Goal: Task Accomplishment & Management: Complete application form

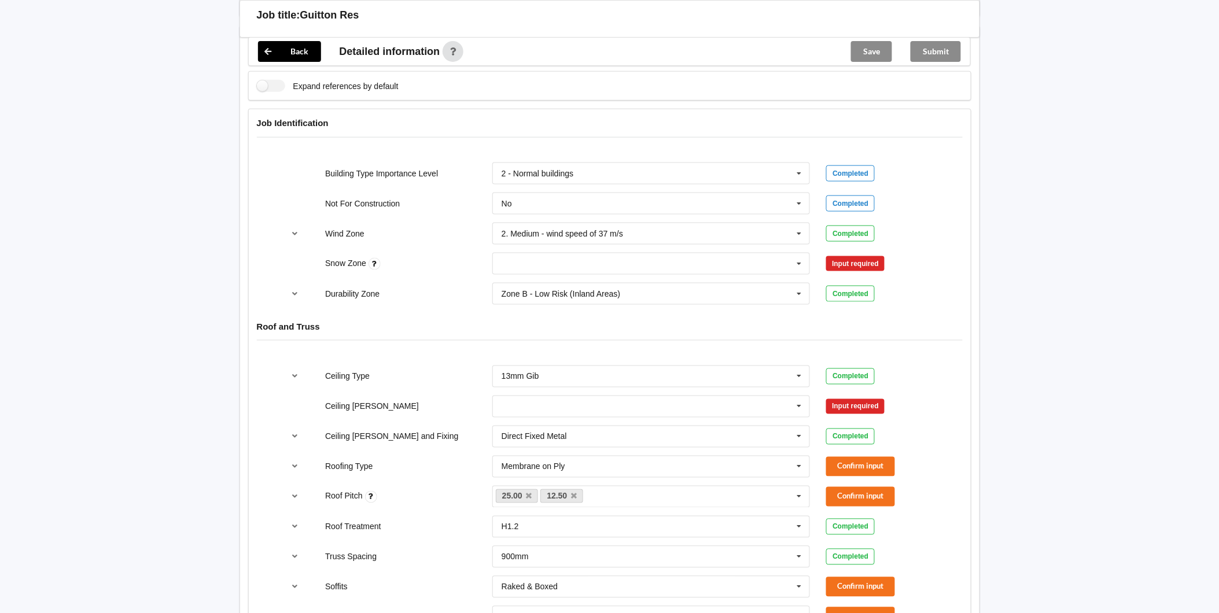
scroll to position [450, 0]
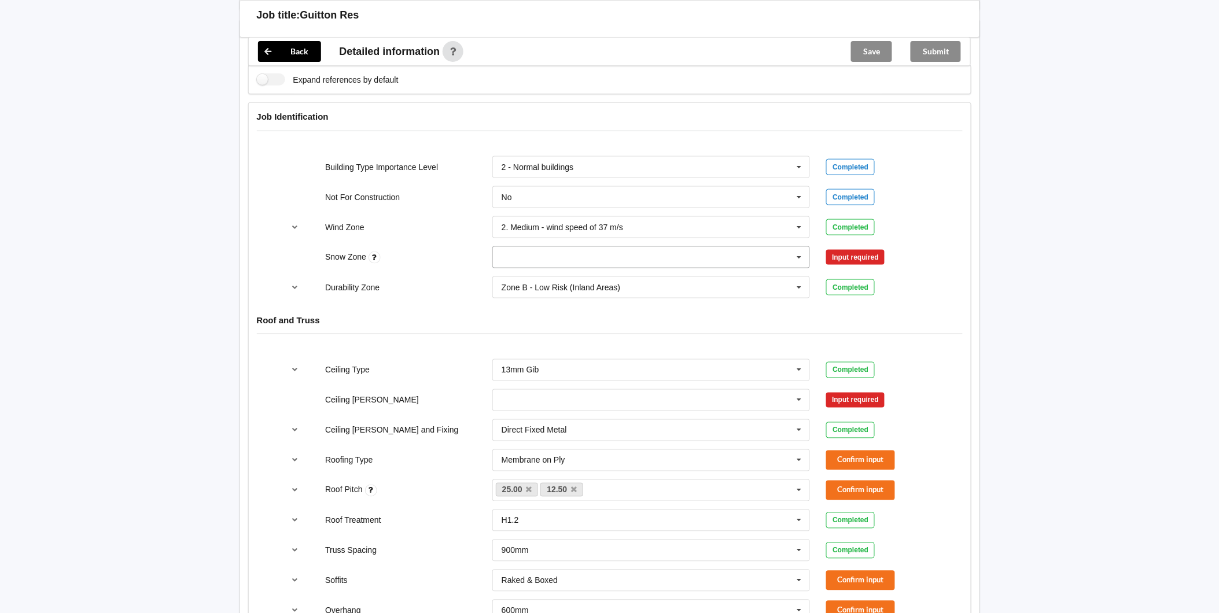
click at [802, 257] on icon at bounding box center [799, 257] width 17 height 21
click at [583, 282] on div "N0" at bounding box center [651, 278] width 317 height 21
click at [846, 255] on button "Confirm input" at bounding box center [860, 257] width 69 height 19
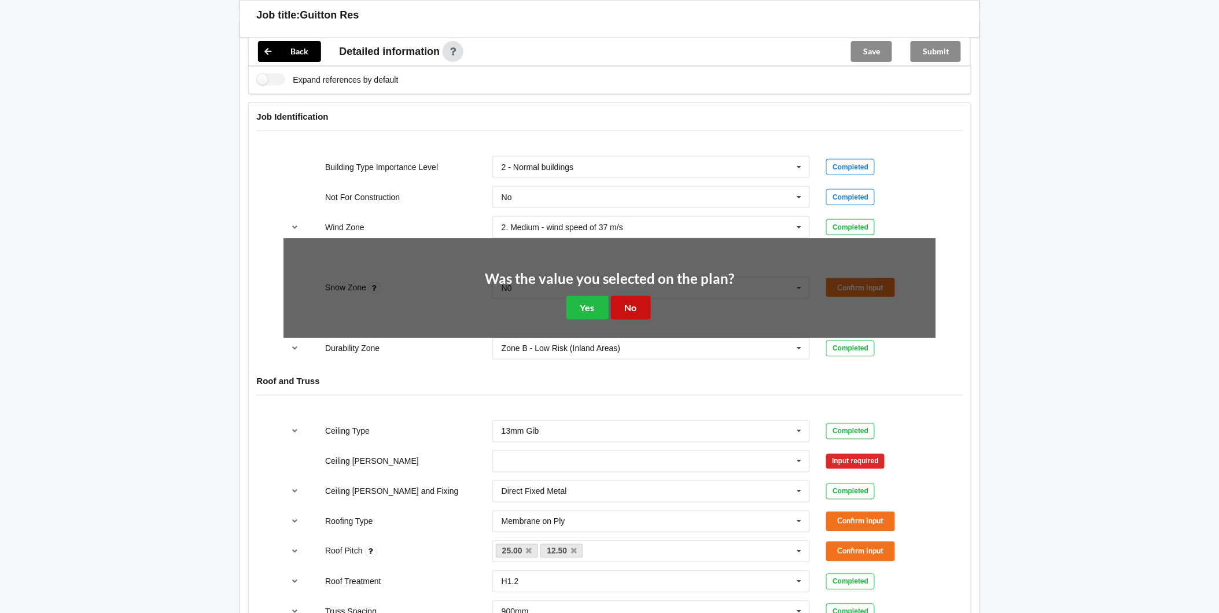
click at [624, 298] on button "No" at bounding box center [631, 308] width 40 height 24
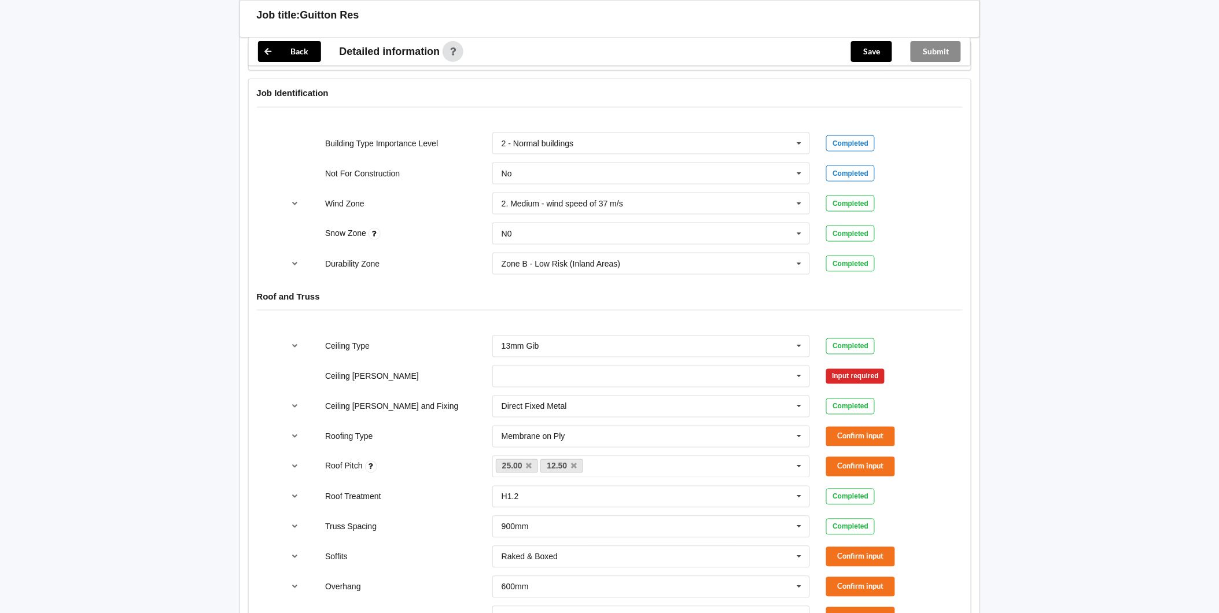
scroll to position [514, 0]
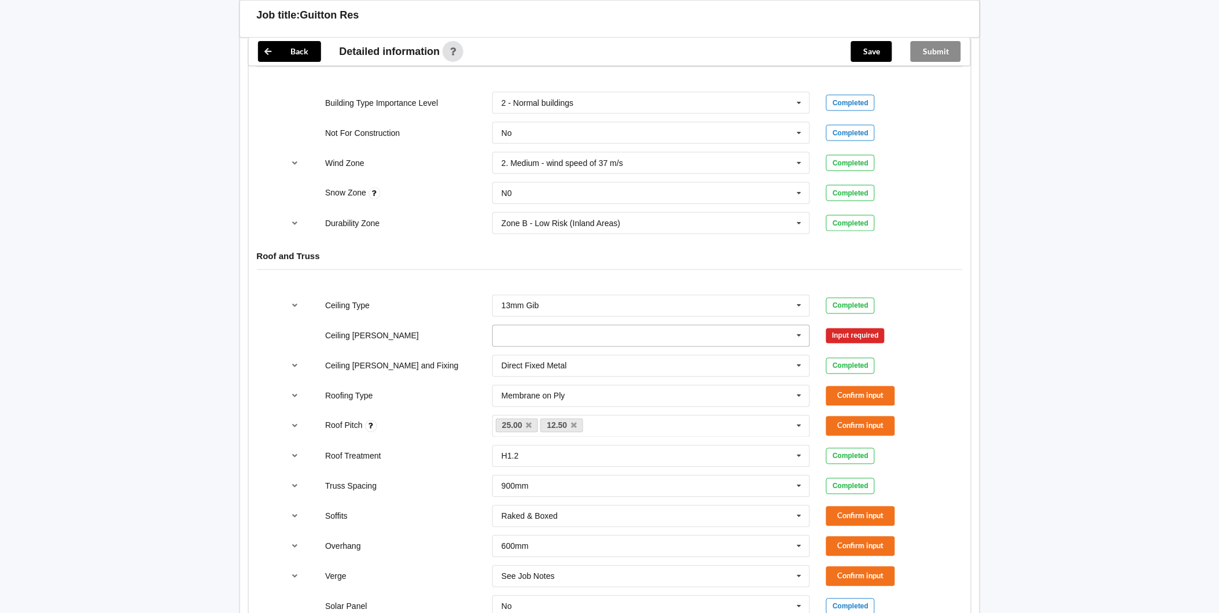
click at [802, 337] on icon at bounding box center [799, 336] width 17 height 21
click at [536, 395] on div "600mm" at bounding box center [651, 399] width 317 height 21
click at [874, 336] on button "Confirm input" at bounding box center [860, 335] width 69 height 19
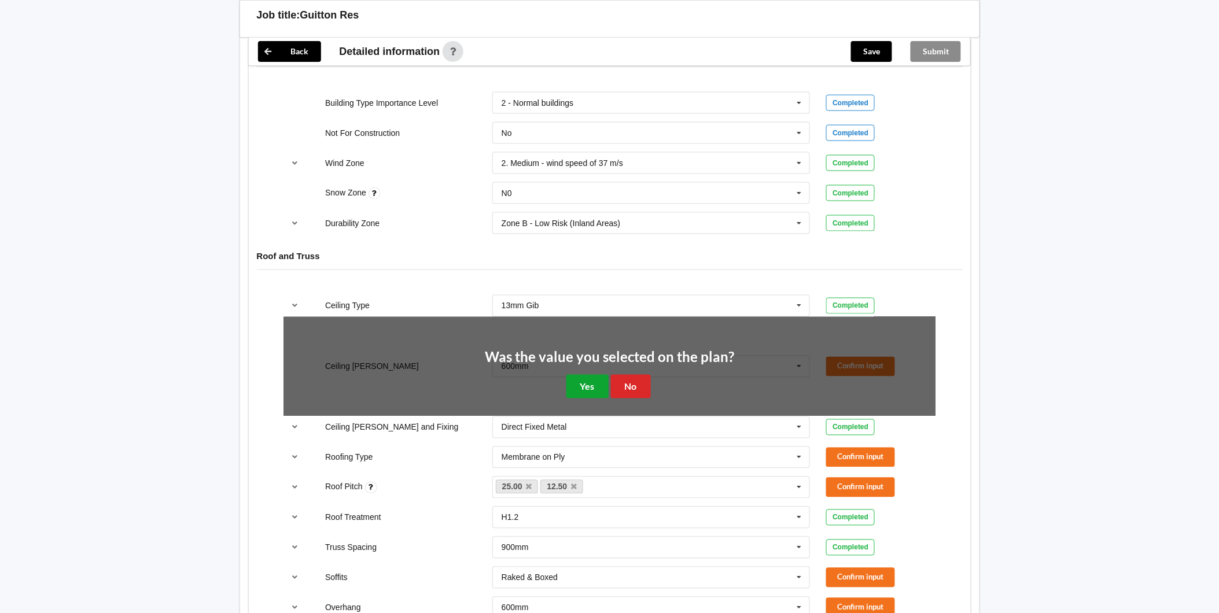
click at [577, 388] on button "Yes" at bounding box center [588, 387] width 42 height 24
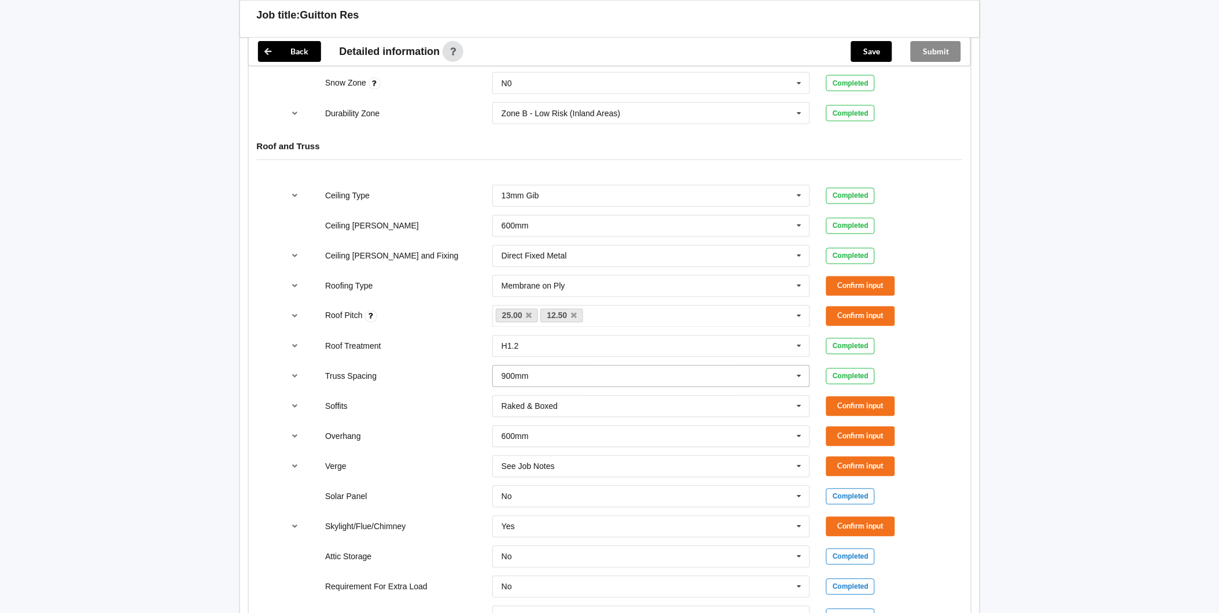
scroll to position [643, 0]
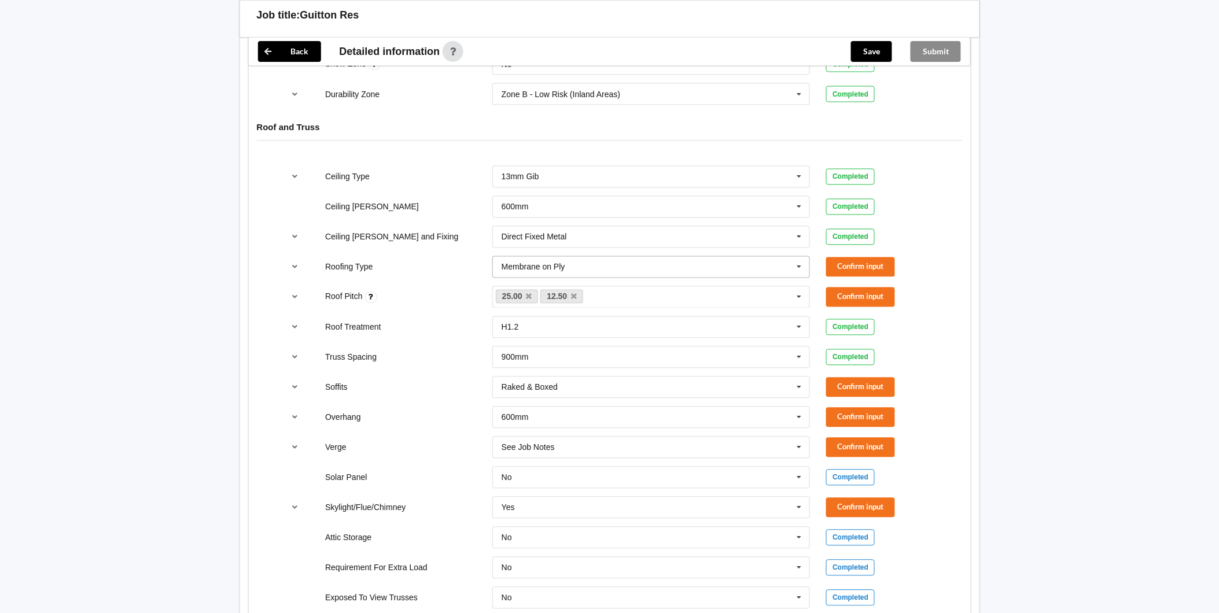
click at [803, 268] on icon at bounding box center [799, 267] width 17 height 21
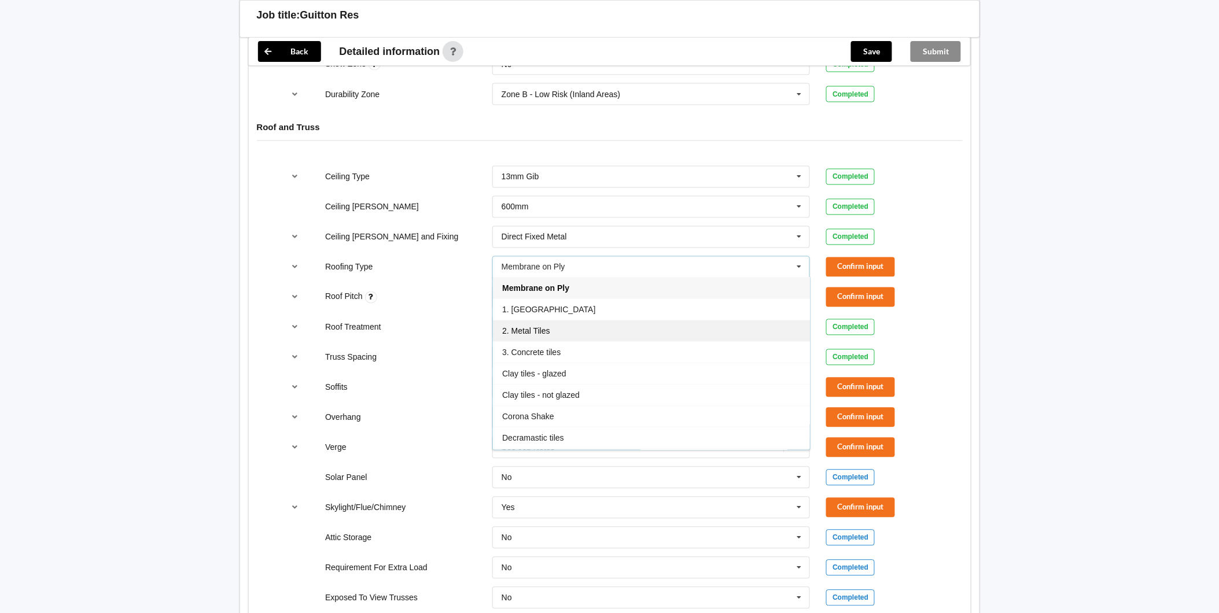
click at [558, 333] on div "2. Metal Tiles" at bounding box center [651, 331] width 317 height 21
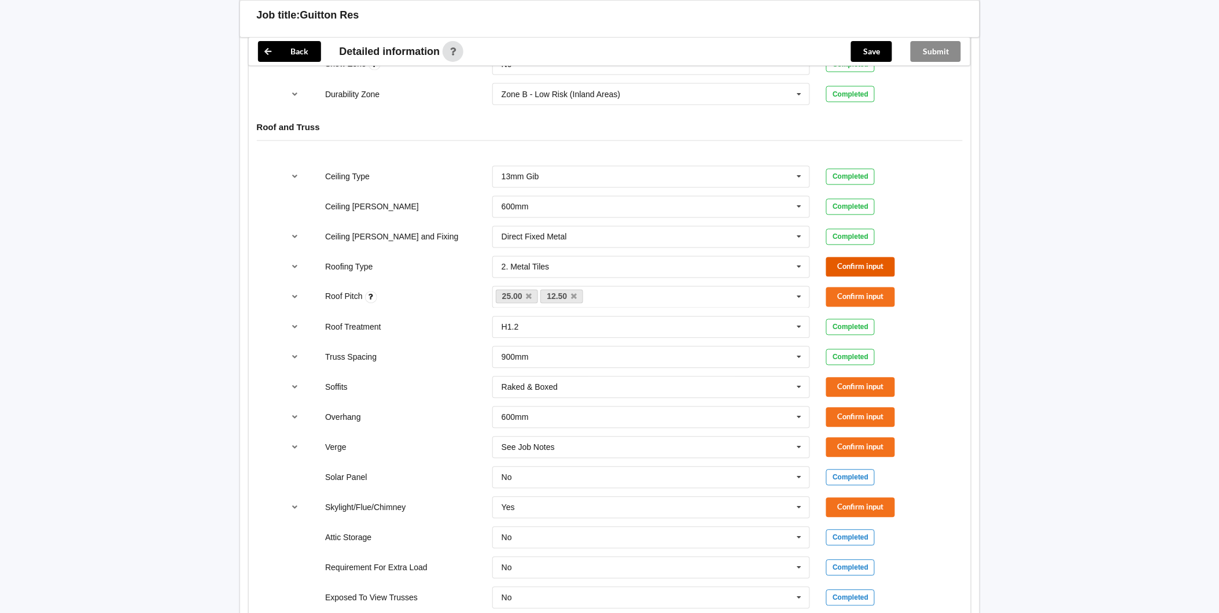
click at [871, 267] on button "Confirm input" at bounding box center [860, 267] width 69 height 19
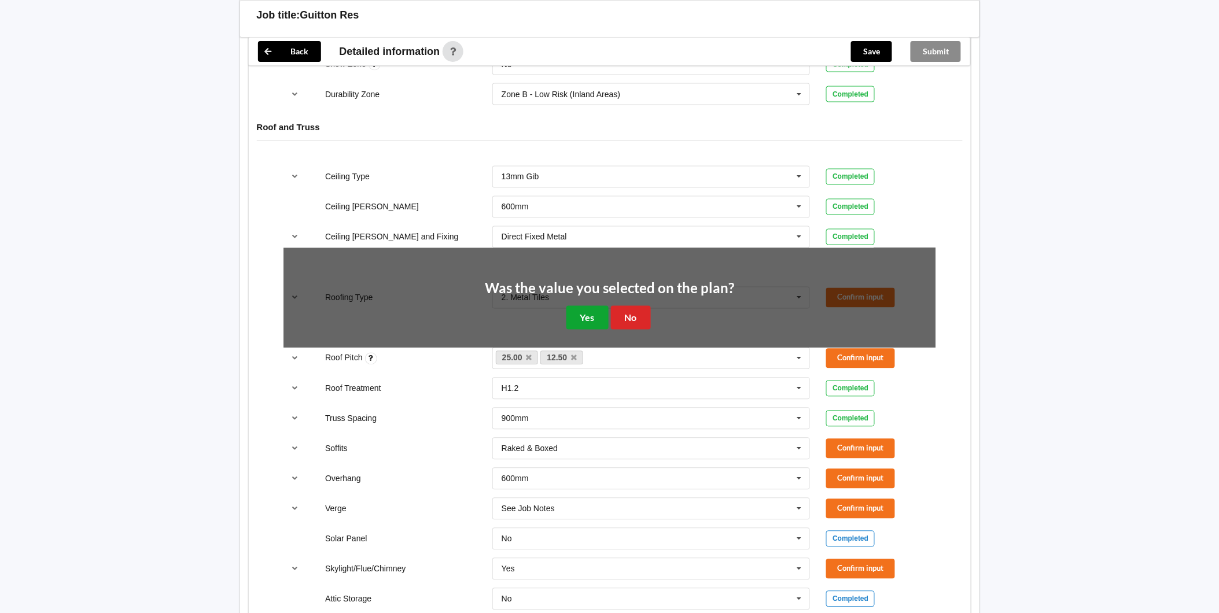
click at [585, 313] on button "Yes" at bounding box center [588, 318] width 42 height 24
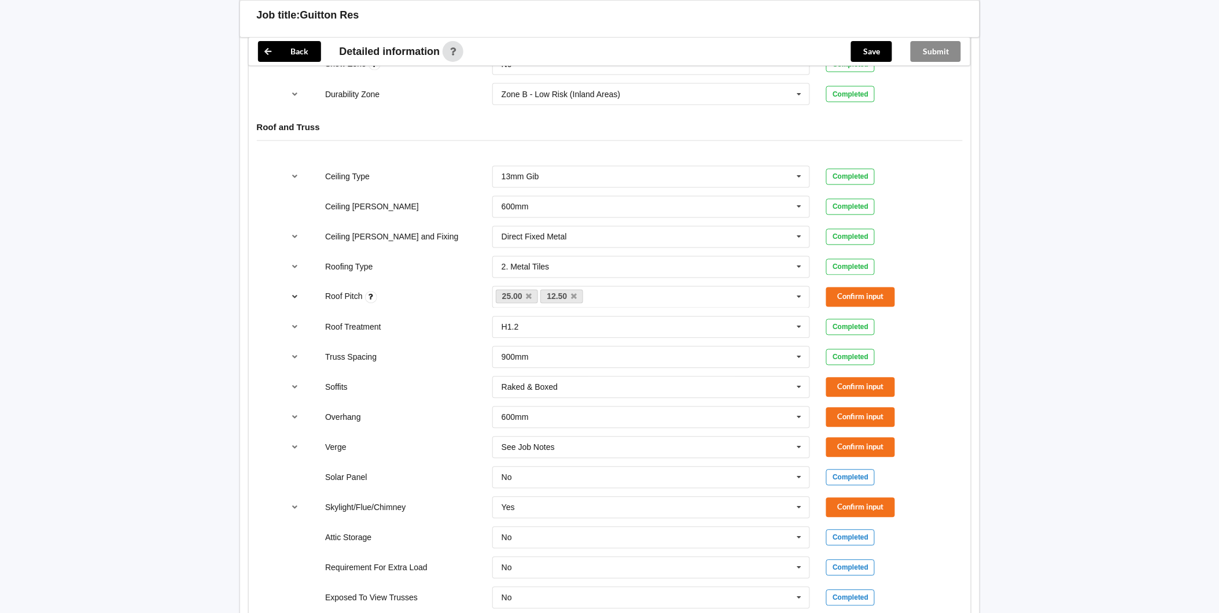
click at [293, 296] on icon "reference-toggle" at bounding box center [295, 296] width 10 height 7
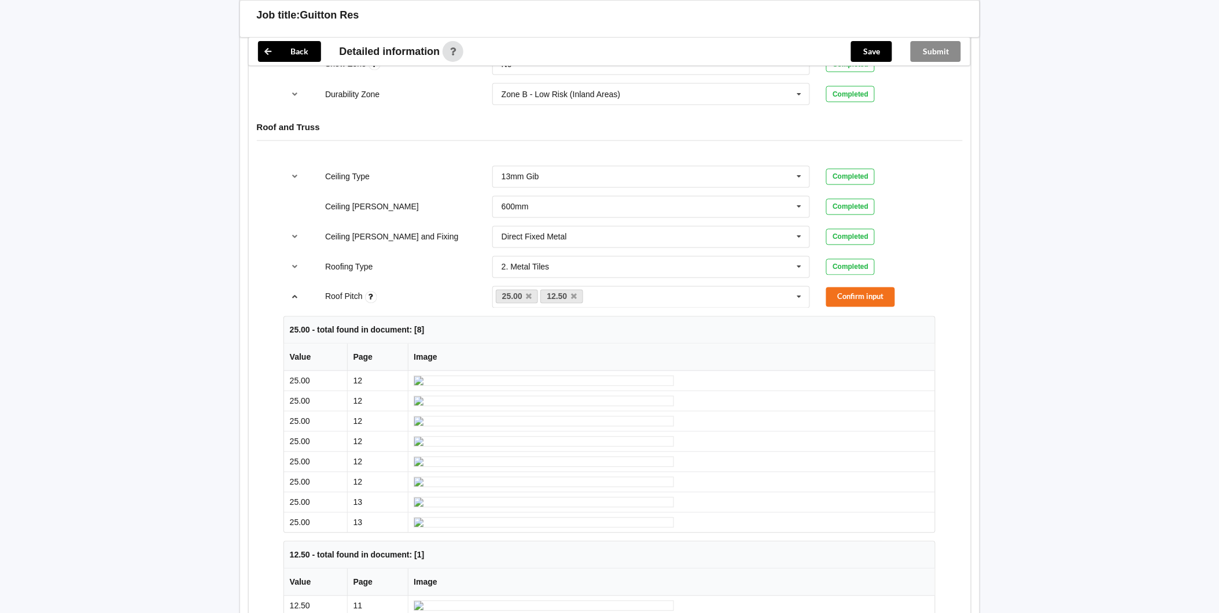
click at [292, 298] on icon "reference-toggle" at bounding box center [295, 296] width 10 height 7
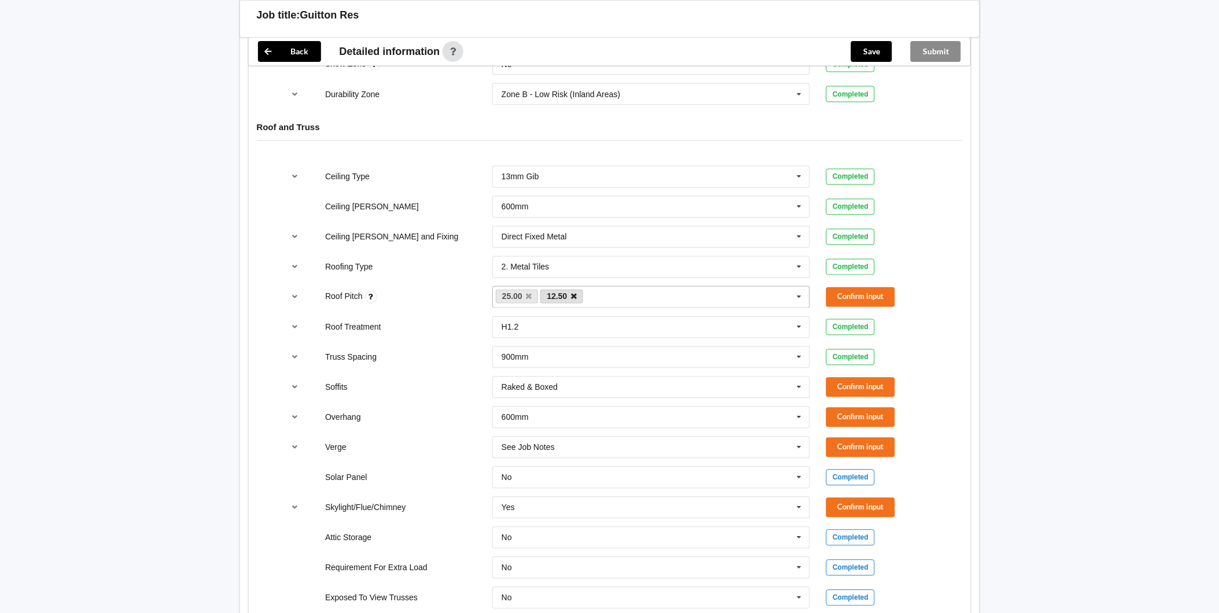
click at [576, 297] on icon at bounding box center [574, 297] width 6 height 8
click at [844, 299] on button "Confirm input" at bounding box center [860, 297] width 69 height 19
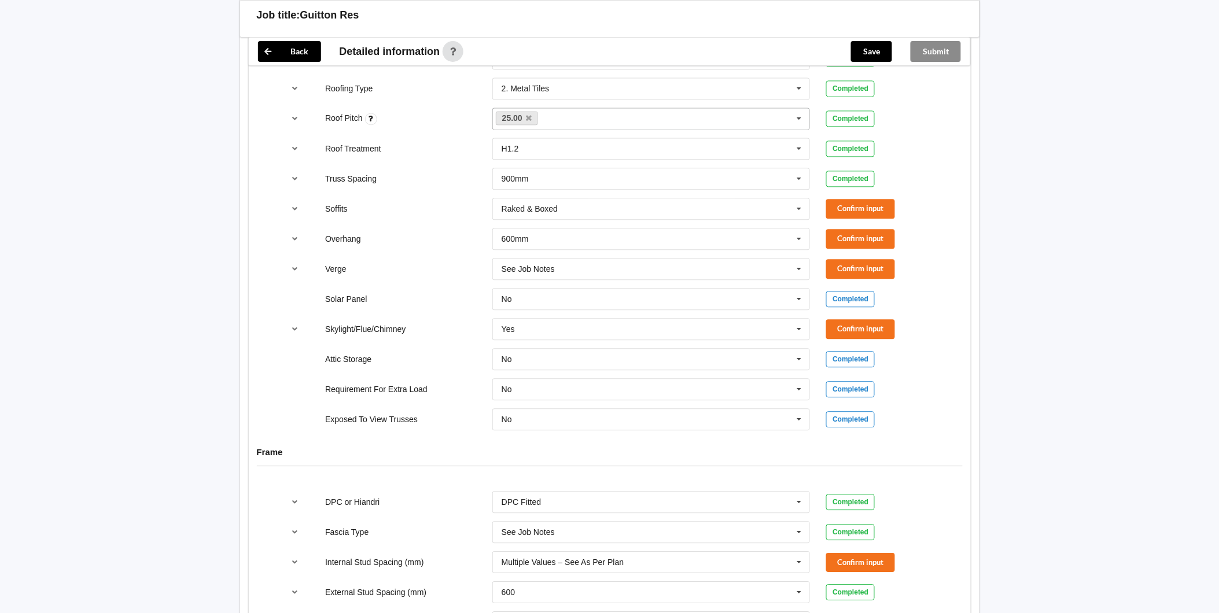
scroll to position [836, 0]
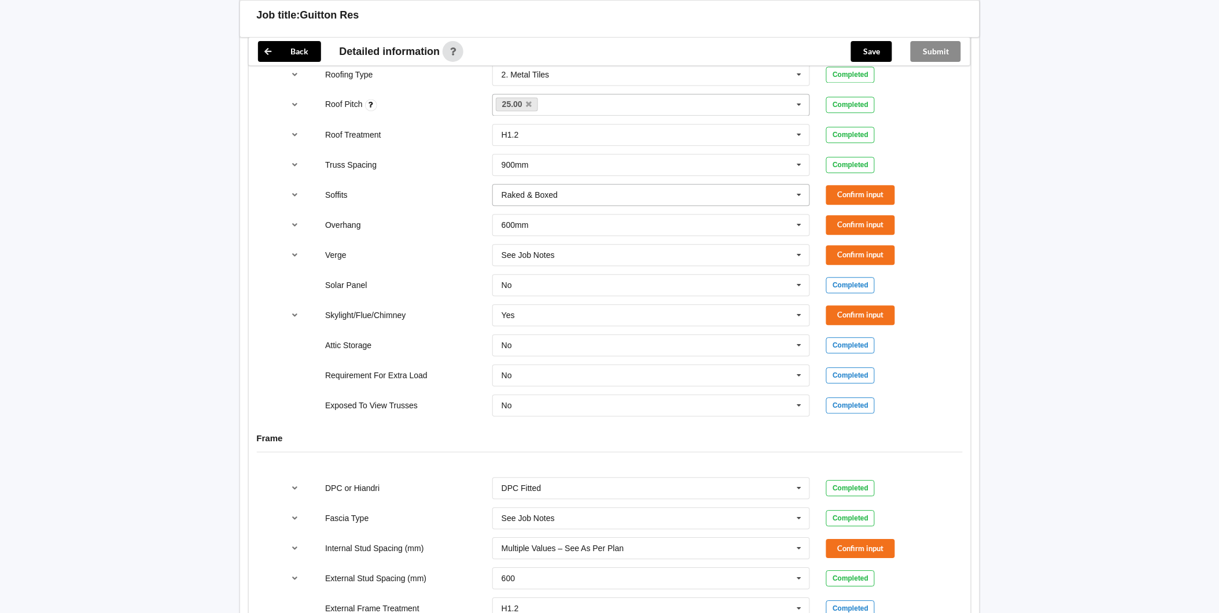
click at [800, 193] on icon at bounding box center [799, 195] width 17 height 21
click at [667, 231] on div "Multiple Values – See As Per Plan" at bounding box center [651, 237] width 317 height 21
click at [842, 197] on button "Confirm input" at bounding box center [860, 194] width 69 height 19
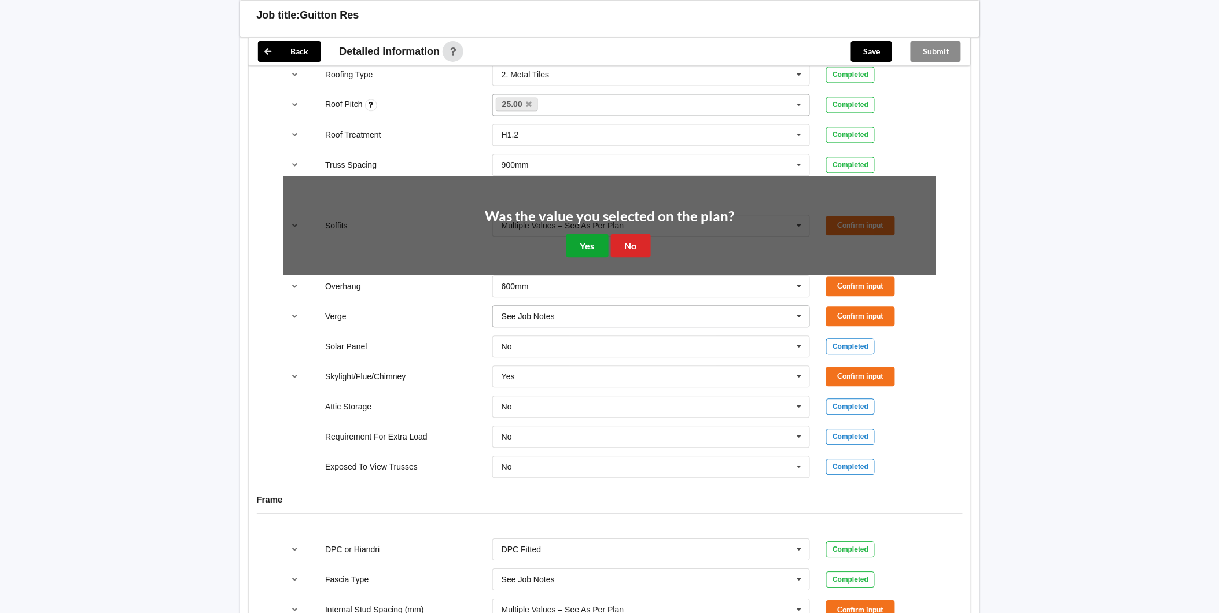
click at [582, 245] on button "Yes" at bounding box center [588, 246] width 42 height 24
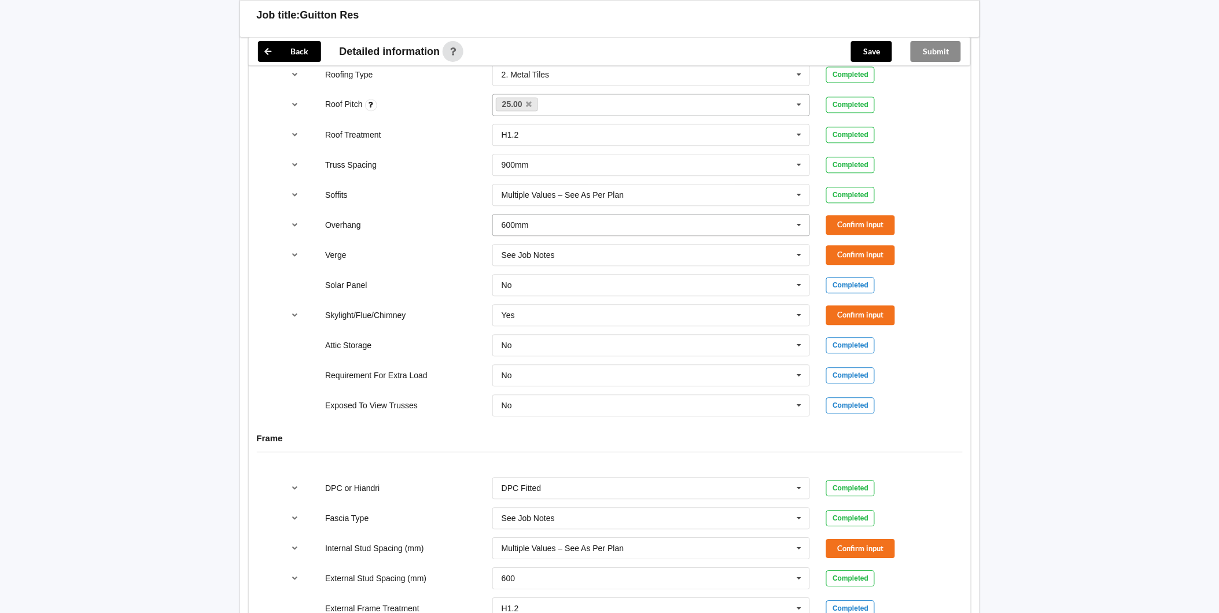
click at [797, 222] on icon at bounding box center [799, 225] width 17 height 21
drag, startPoint x: 598, startPoint y: 330, endPoint x: 748, endPoint y: 266, distance: 163.6
click at [598, 330] on span "Multiple Values – See As Per Plan" at bounding box center [563, 332] width 122 height 9
click at [872, 222] on button "Confirm input" at bounding box center [860, 224] width 69 height 19
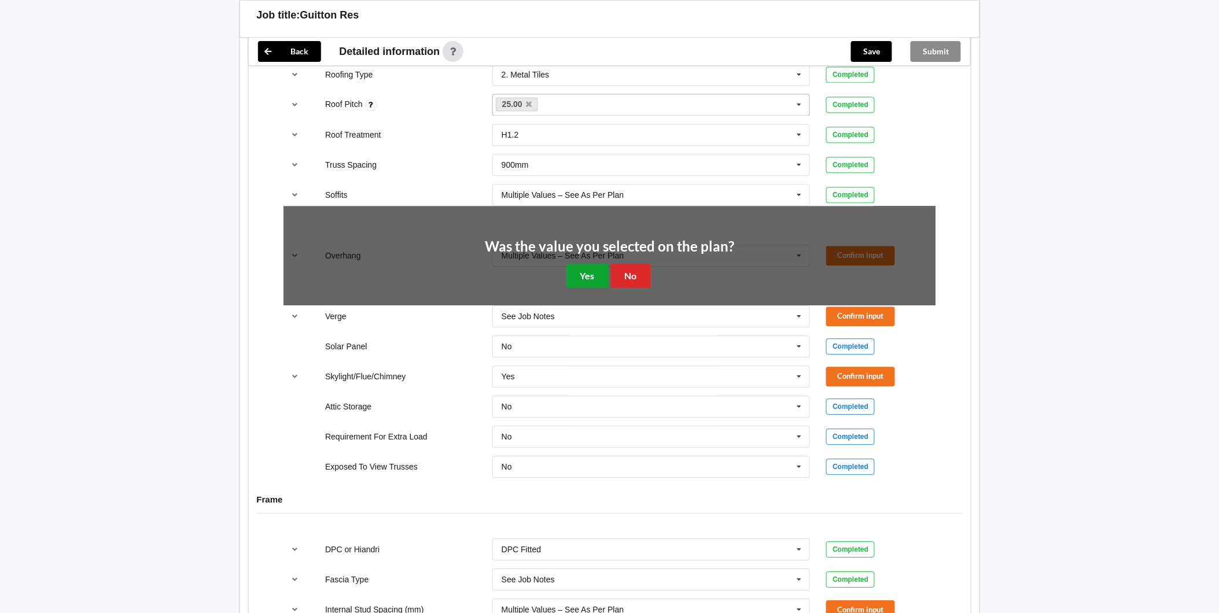
click at [589, 277] on button "Yes" at bounding box center [588, 276] width 42 height 24
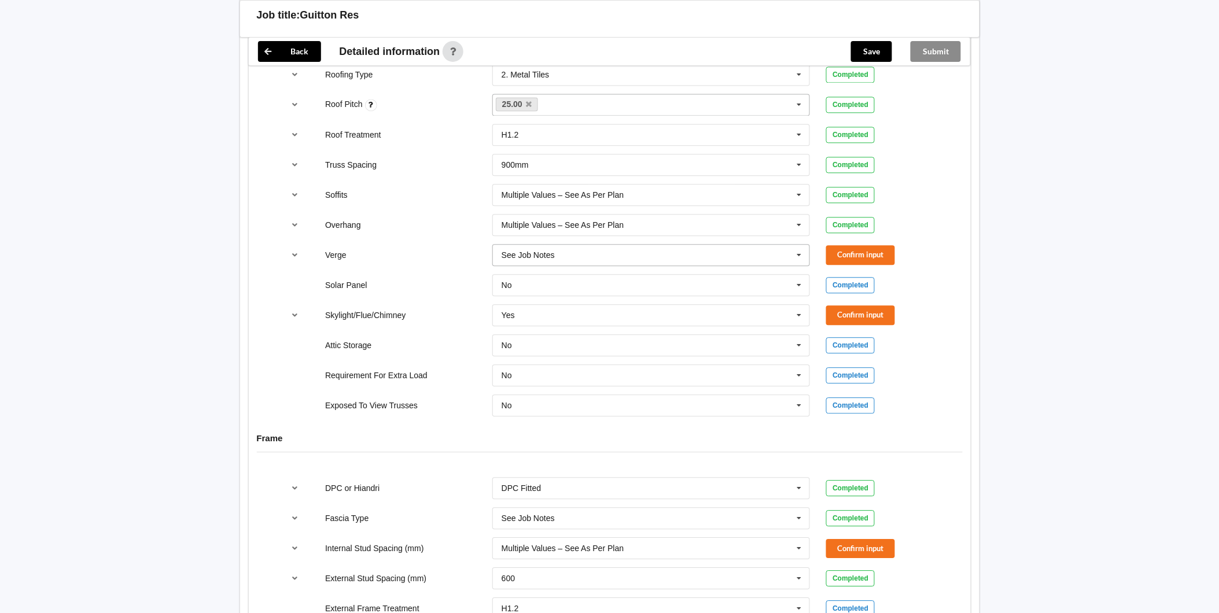
click at [800, 255] on icon at bounding box center [799, 255] width 17 height 21
drag, startPoint x: 627, startPoint y: 384, endPoint x: 643, endPoint y: 370, distance: 21.0
click at [628, 384] on div "Multiple Values – See As Per Plan" at bounding box center [651, 383] width 317 height 21
click at [841, 256] on button "Confirm input" at bounding box center [860, 254] width 69 height 19
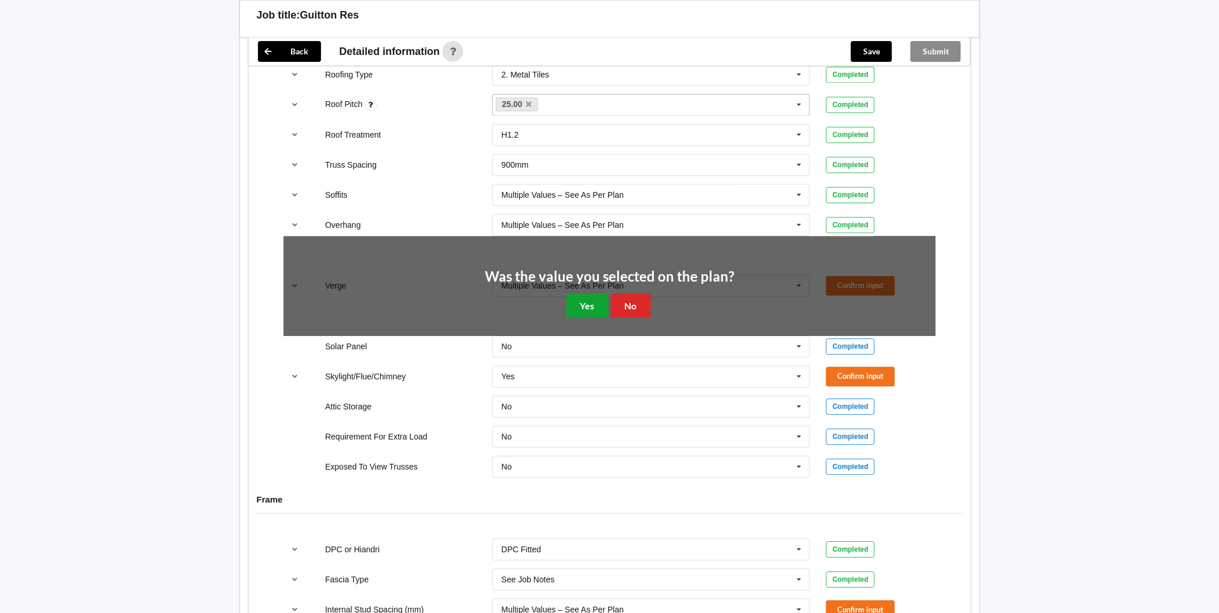
click at [583, 301] on button "Yes" at bounding box center [588, 306] width 42 height 24
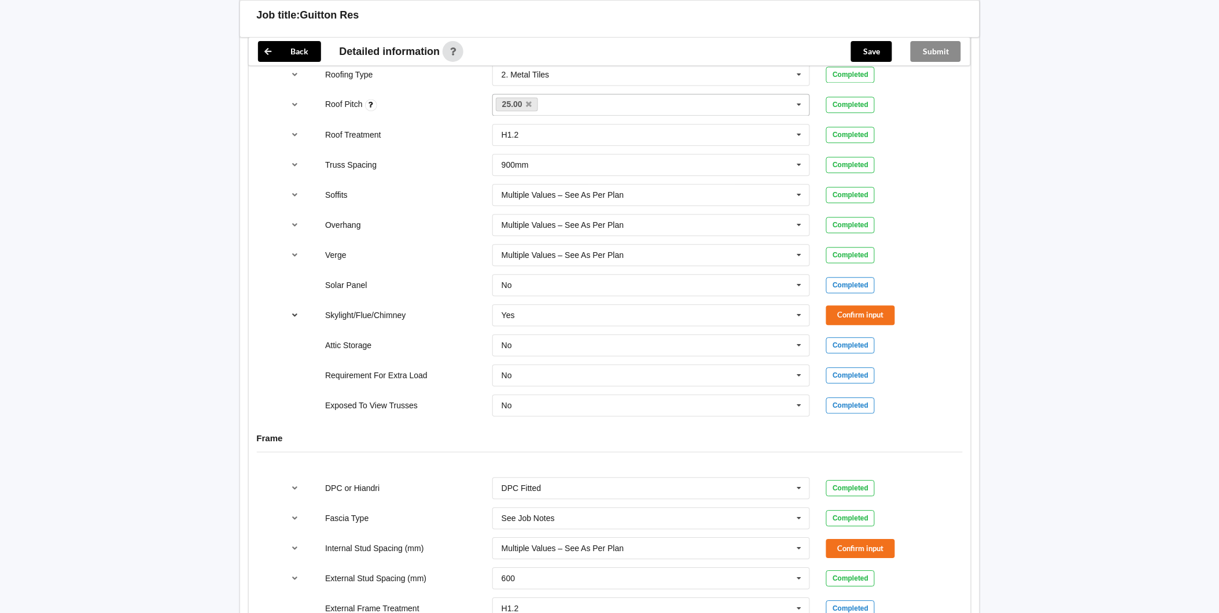
click at [293, 316] on icon "reference-toggle" at bounding box center [295, 314] width 10 height 7
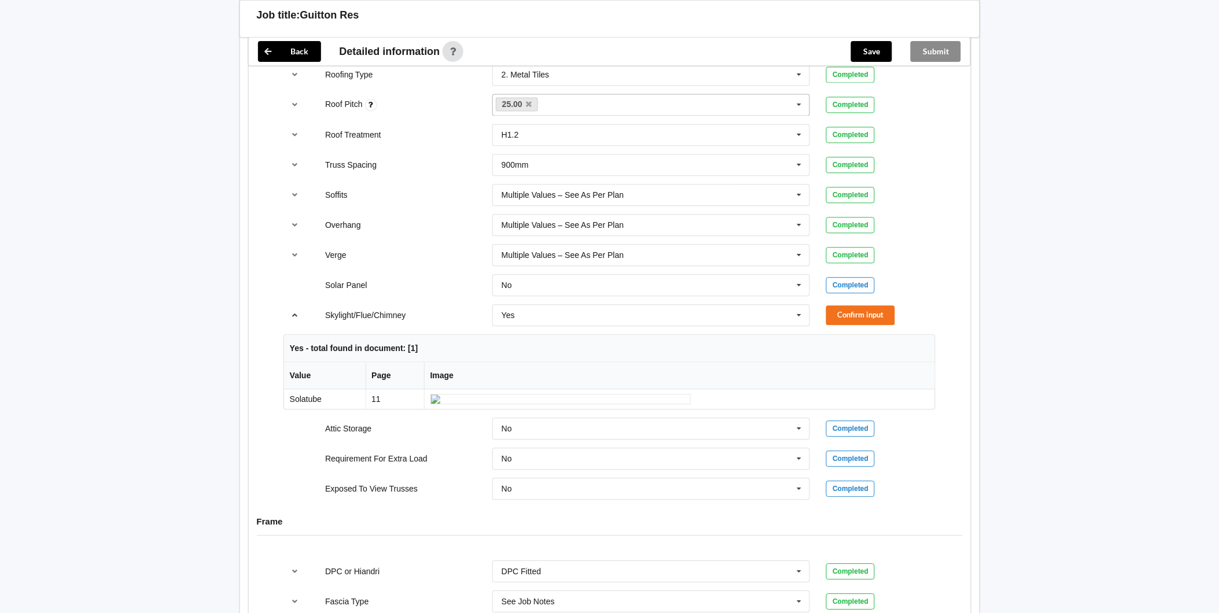
click at [300, 319] on button "reference-toggle" at bounding box center [295, 315] width 23 height 21
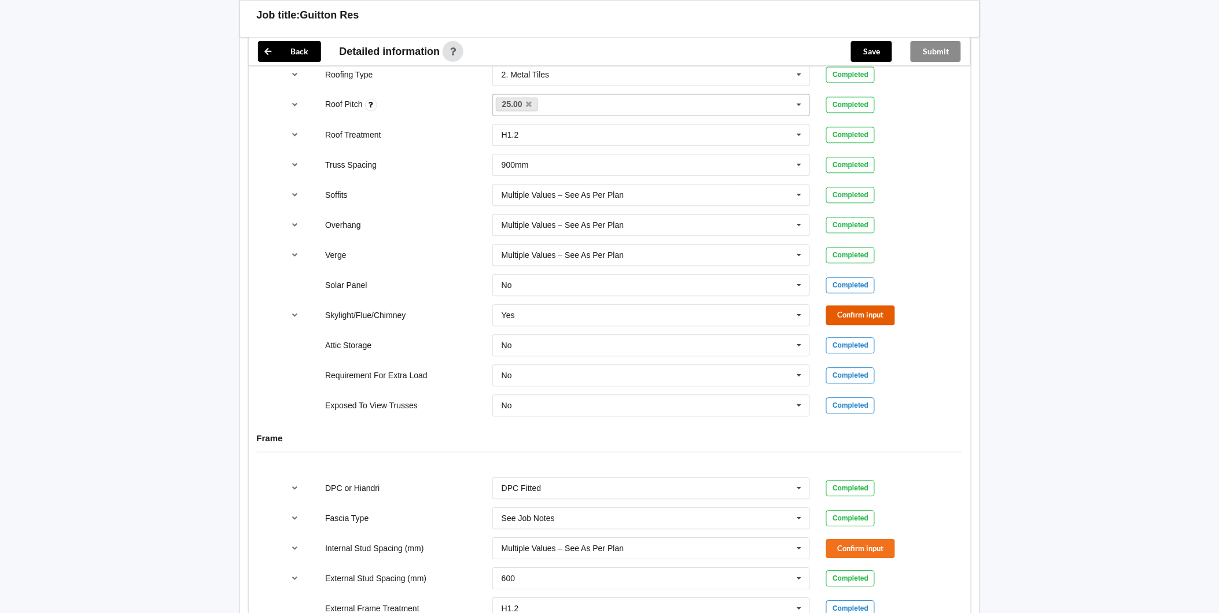
click at [865, 311] on button "Confirm input" at bounding box center [860, 315] width 69 height 19
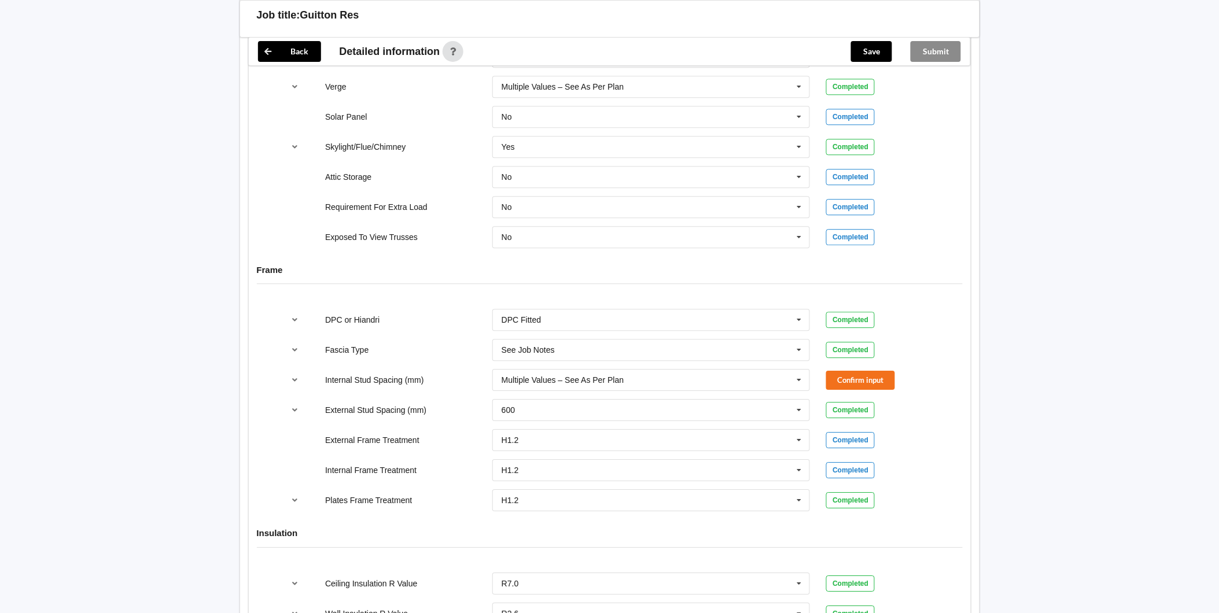
scroll to position [1028, 0]
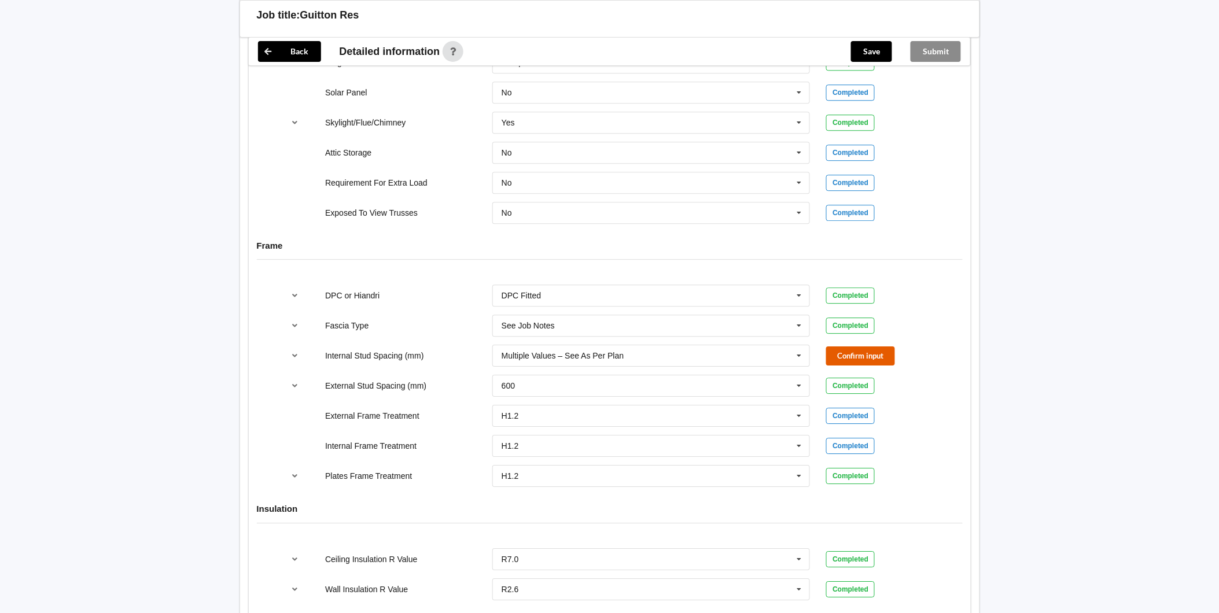
click at [848, 354] on button "Confirm input" at bounding box center [860, 356] width 69 height 19
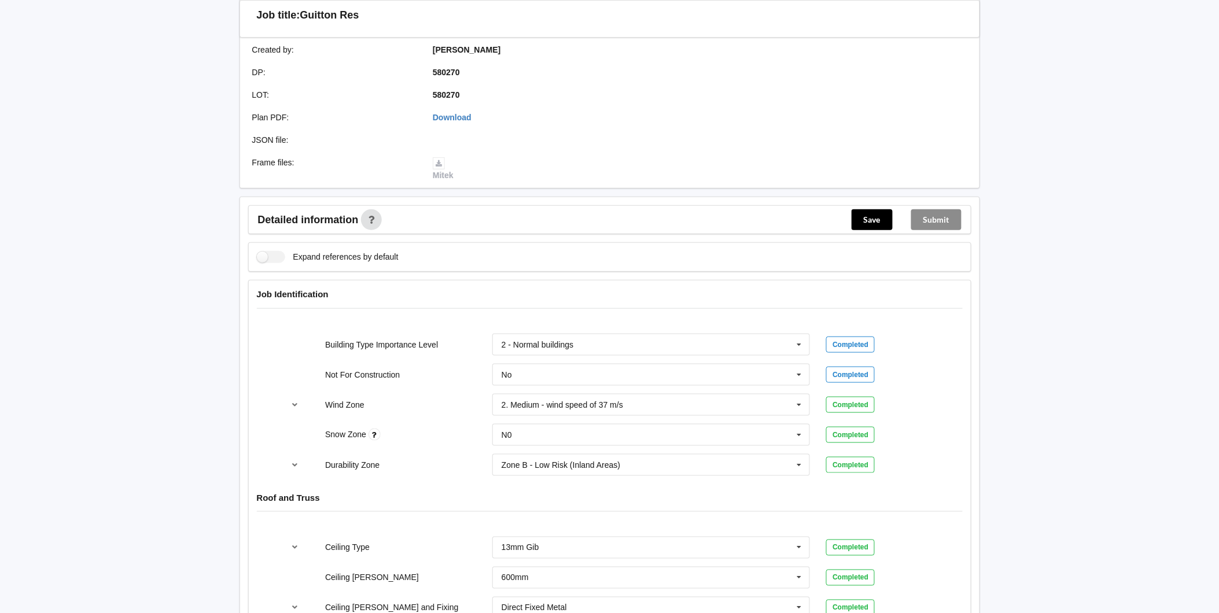
scroll to position [270, 0]
click at [863, 218] on button "Save" at bounding box center [872, 222] width 41 height 21
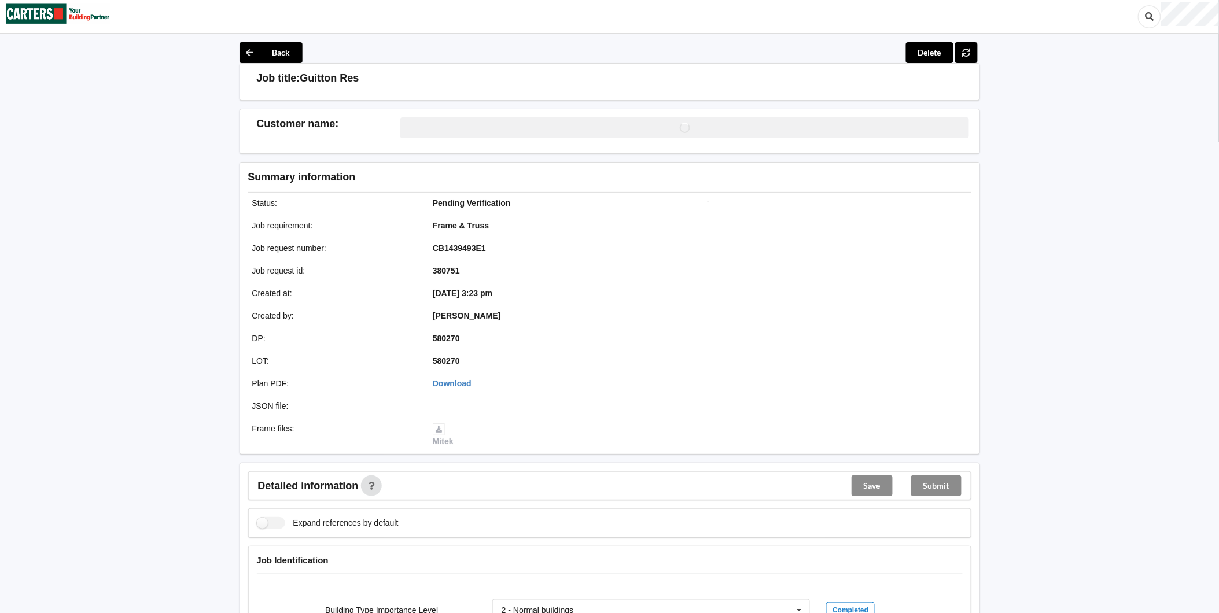
scroll to position [0, 0]
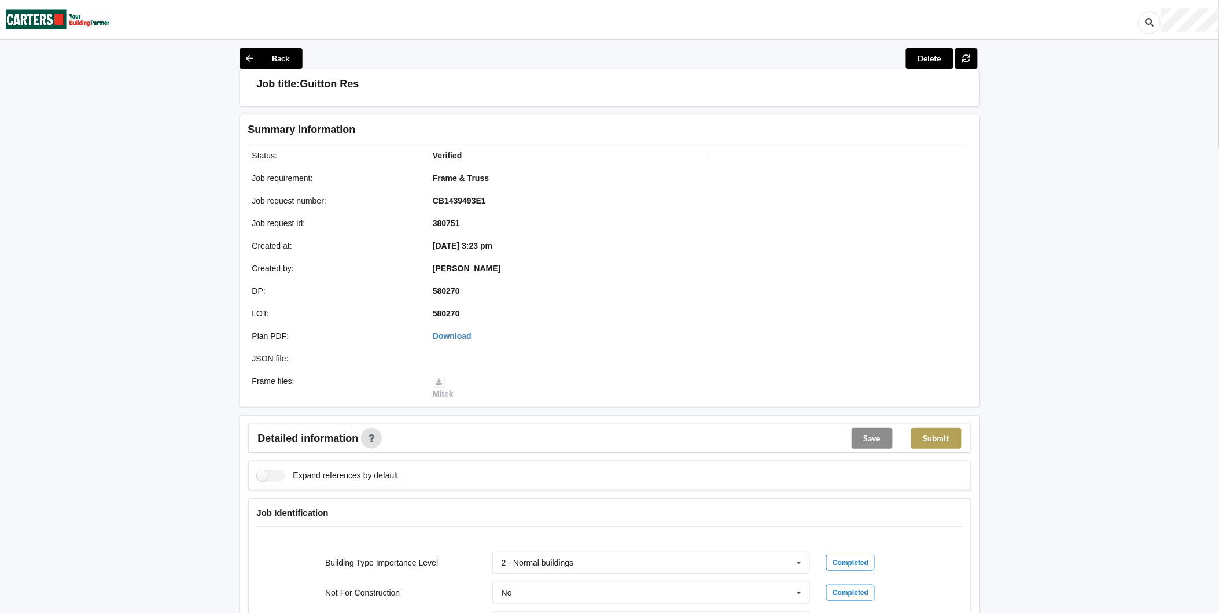
click at [934, 432] on button "Submit" at bounding box center [937, 438] width 50 height 21
